Goal: Information Seeking & Learning: Learn about a topic

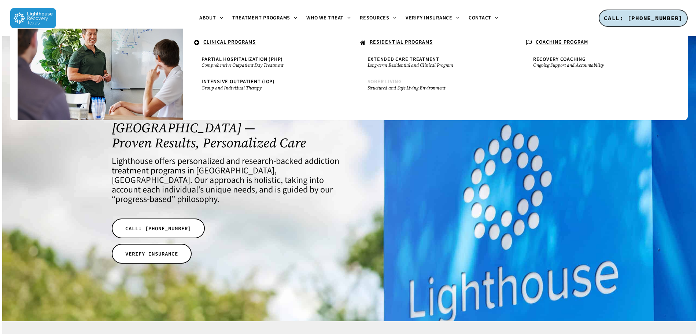
click at [396, 85] on link "Sober Living Structured and Safe Living Environment" at bounding box center [432, 85] width 136 height 19
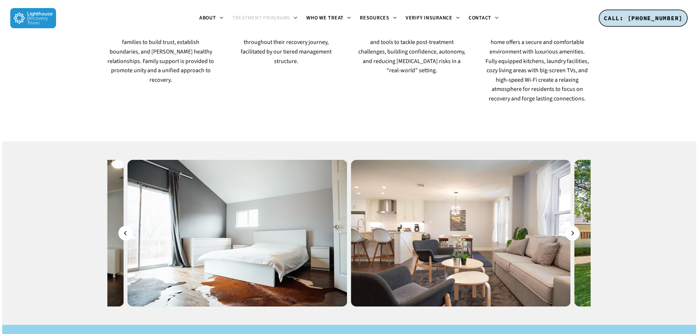
scroll to position [660, 0]
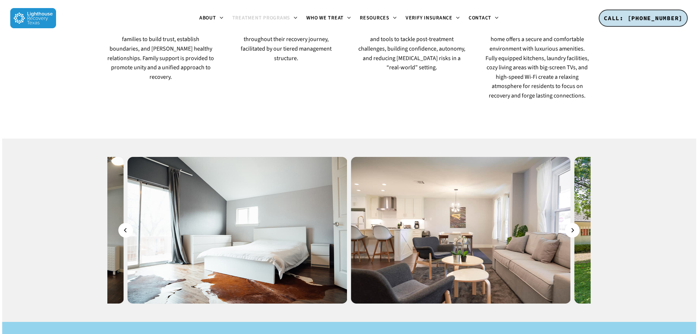
click at [563, 157] on img at bounding box center [461, 230] width 220 height 147
click at [570, 223] on button "Next" at bounding box center [572, 230] width 15 height 15
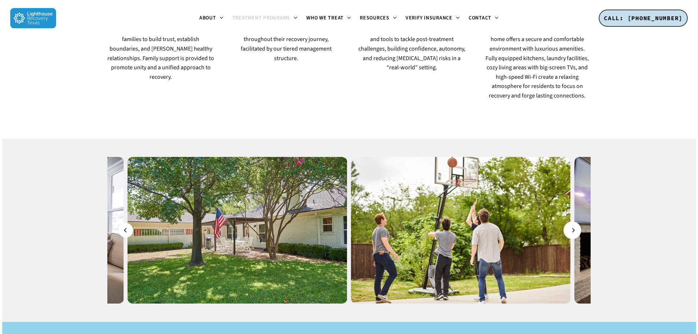
click at [570, 223] on button "Next" at bounding box center [572, 230] width 15 height 15
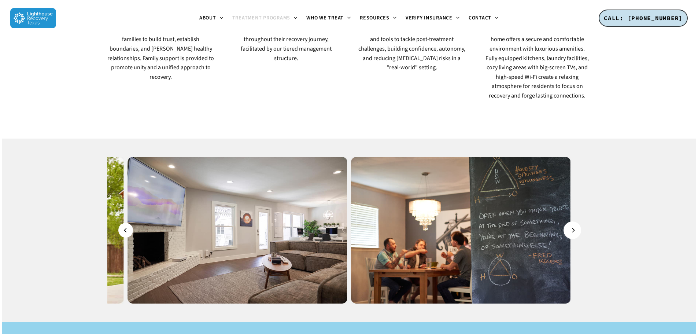
click at [570, 223] on button "Next" at bounding box center [572, 230] width 15 height 15
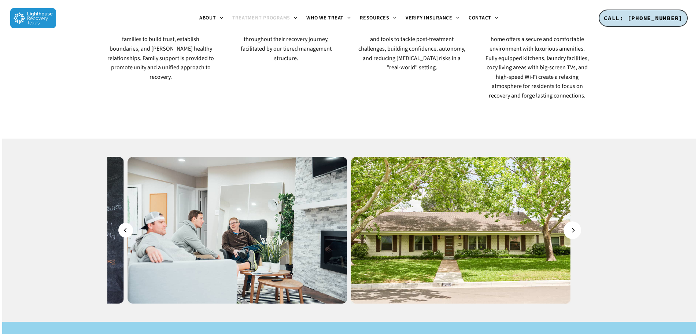
click at [575, 226] on icon "Next" at bounding box center [573, 230] width 4 height 8
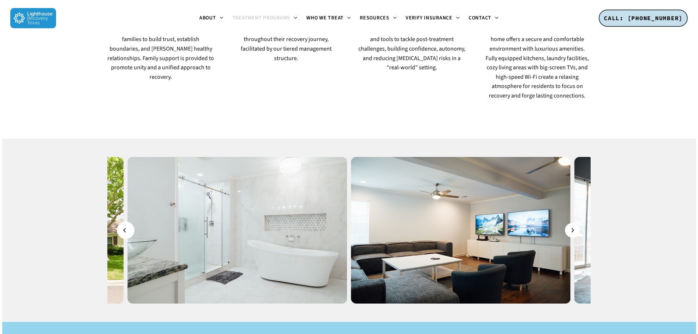
click at [131, 223] on button "Previous" at bounding box center [125, 230] width 15 height 15
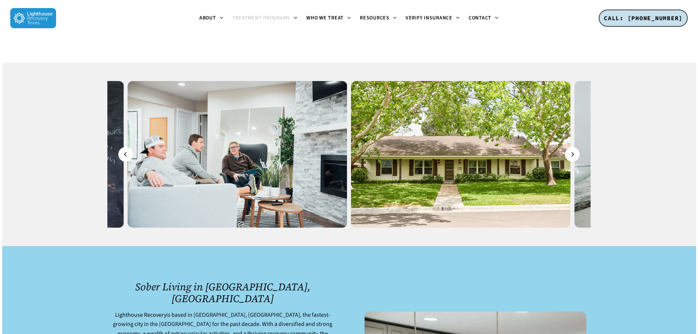
scroll to position [0, 0]
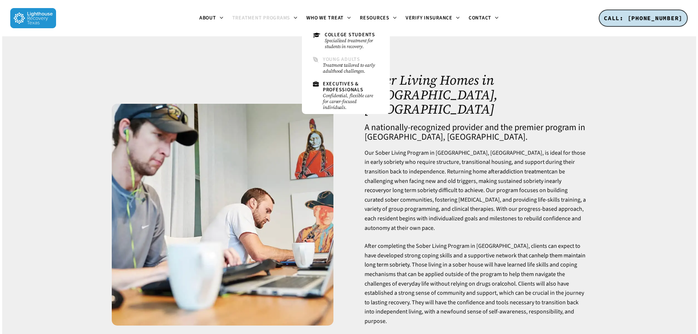
click at [340, 58] on span "Young Adults" at bounding box center [341, 59] width 37 height 7
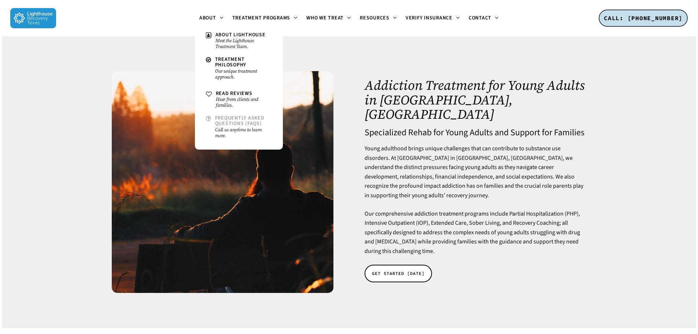
click at [234, 125] on span "Frequently Asked Questions (FAQs)" at bounding box center [239, 120] width 49 height 13
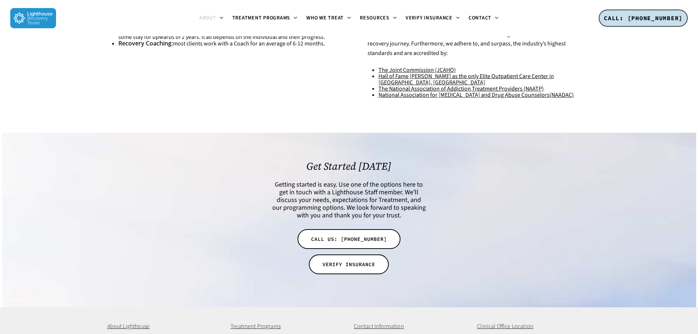
scroll to position [434, 0]
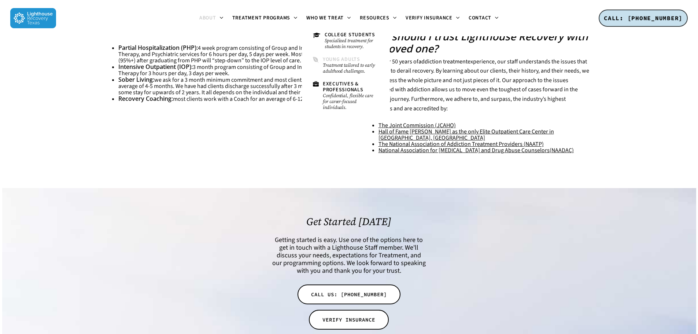
click at [336, 55] on link "Young Adults Treatment tailored to early adulthood challenges." at bounding box center [345, 65] width 73 height 25
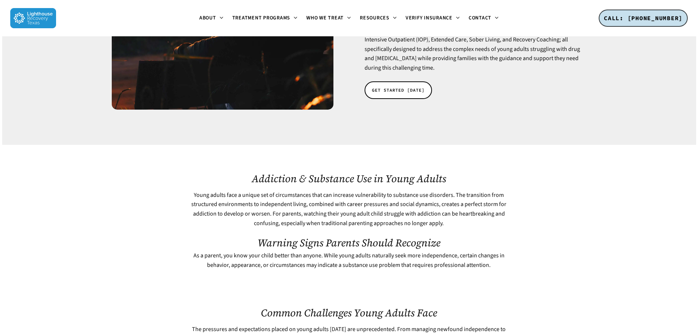
scroll to position [147, 0]
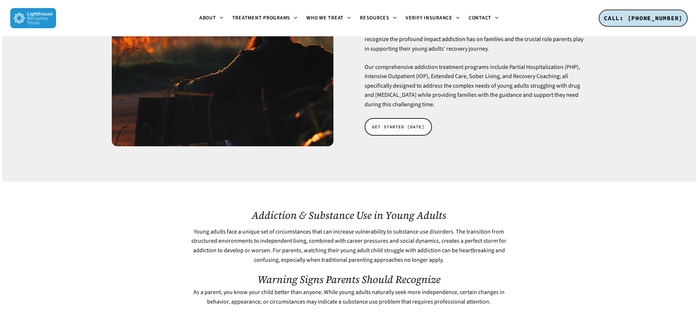
click at [392, 123] on span "GET STARTED [DATE]" at bounding box center [398, 126] width 53 height 7
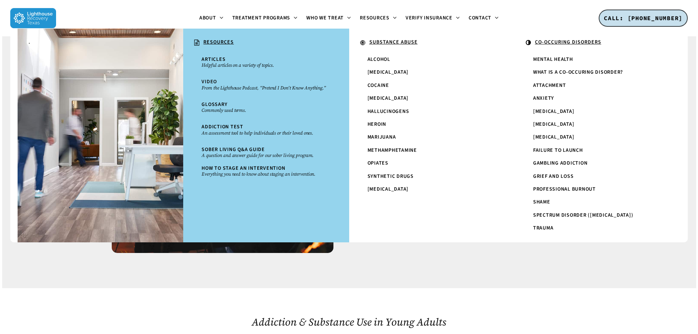
scroll to position [183, 0]
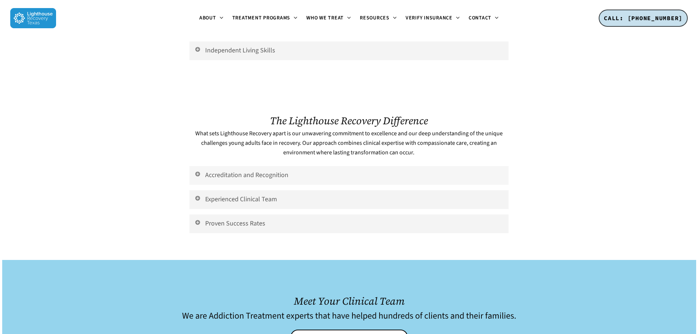
scroll to position [3117, 0]
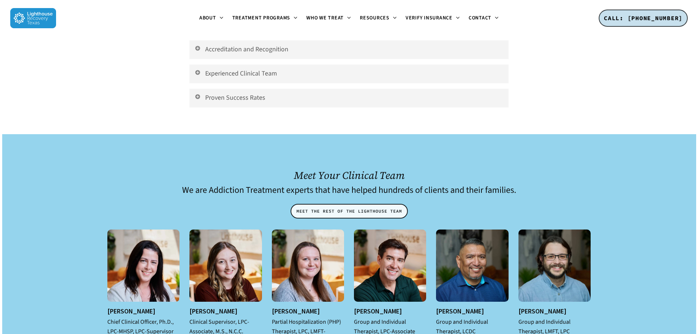
click at [341, 215] on span "MEET THE REST OF THE LIGHTHOUSE TEAM" at bounding box center [350, 211] width 106 height 7
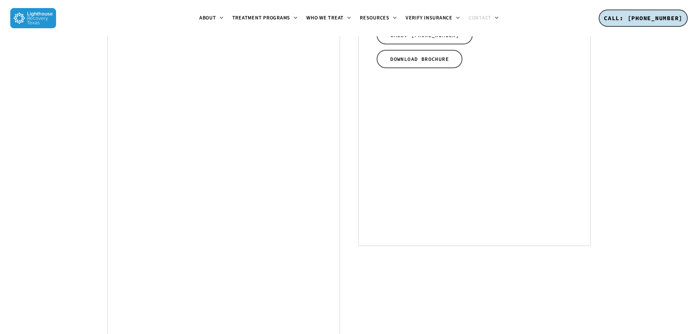
scroll to position [450, 0]
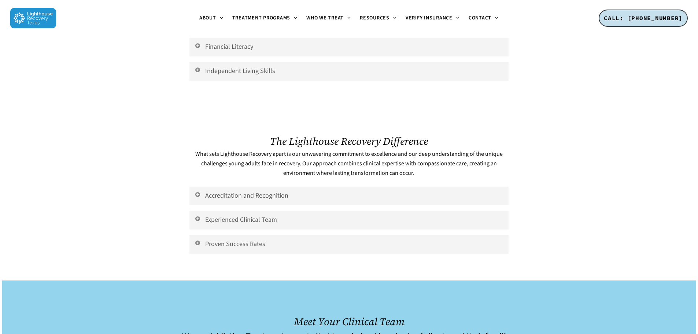
scroll to position [2974, 0]
click at [197, 246] on icon at bounding box center [197, 243] width 7 height 6
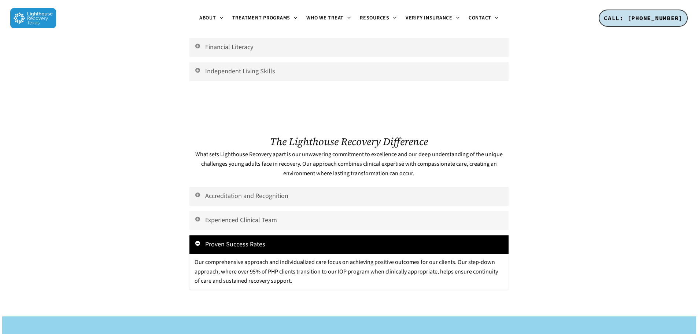
click at [195, 223] on link "Experienced Clinical Team" at bounding box center [349, 220] width 319 height 19
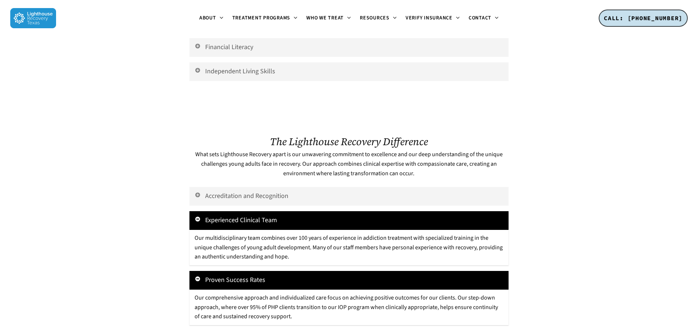
click at [195, 194] on div "The Lighthouse Recovery Difference What sets Lighthouse Recovery apart is our u…" at bounding box center [349, 239] width 319 height 207
click at [192, 206] on link "Accreditation and Recognition" at bounding box center [349, 196] width 319 height 19
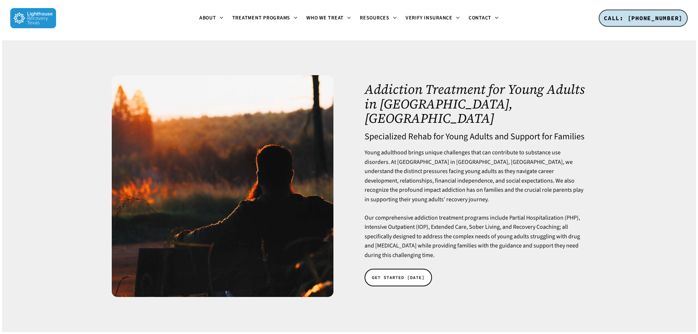
scroll to position [0, 0]
